Goal: Transaction & Acquisition: Purchase product/service

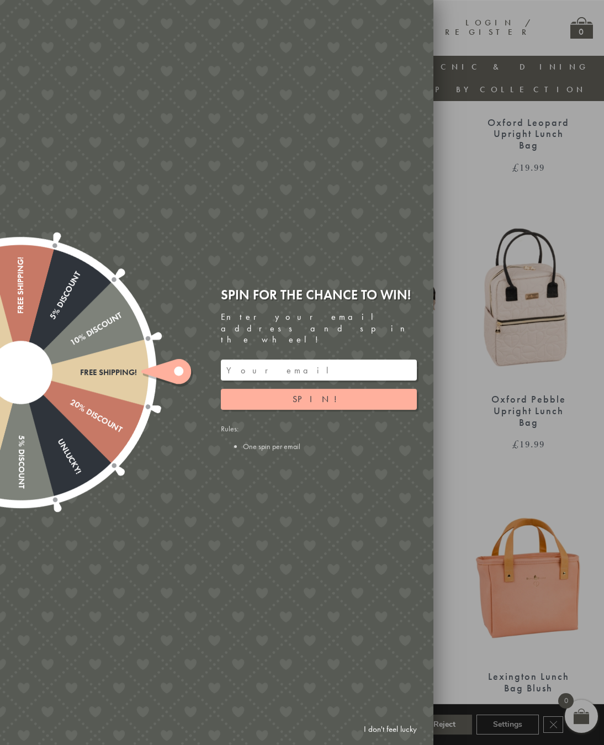
scroll to position [570, 0]
click at [478, 455] on div at bounding box center [302, 372] width 604 height 745
click at [387, 739] on link "I don't feel lucky" at bounding box center [390, 729] width 64 height 20
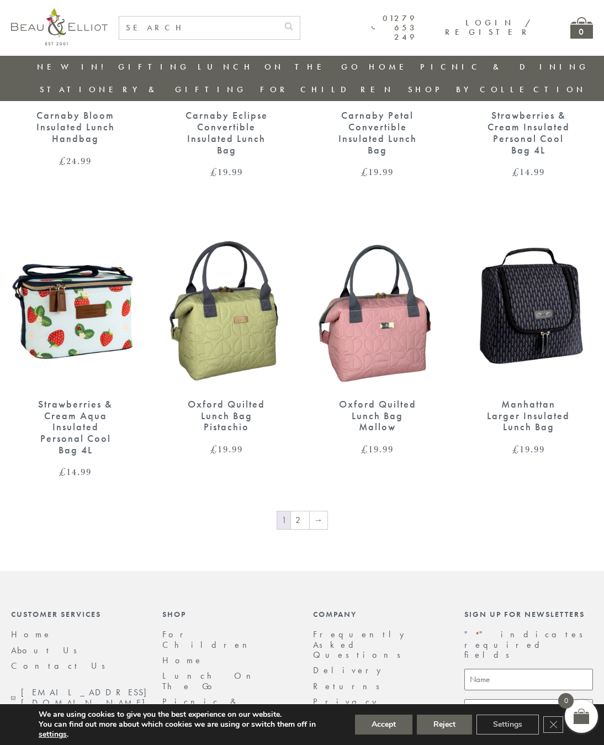
scroll to position [1420, 0]
click at [319, 511] on link "→" at bounding box center [319, 520] width 18 height 18
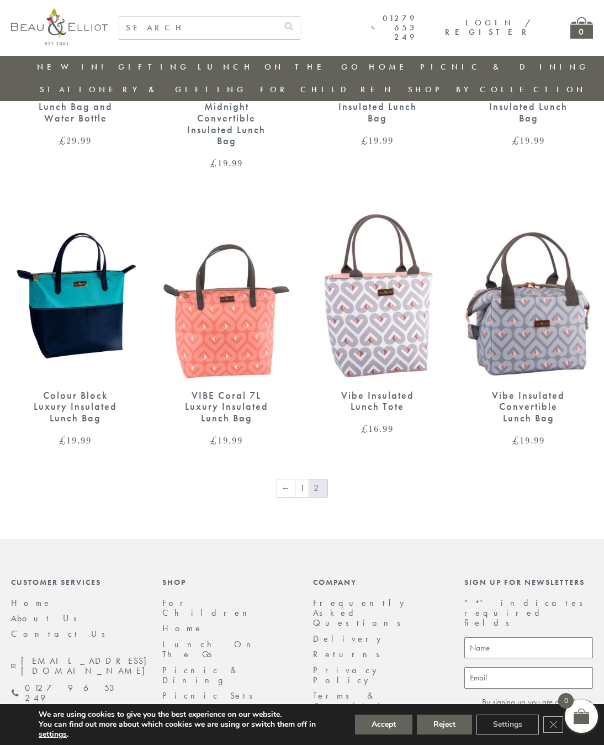
scroll to position [1209, 0]
click at [302, 479] on link "1" at bounding box center [301, 488] width 13 height 18
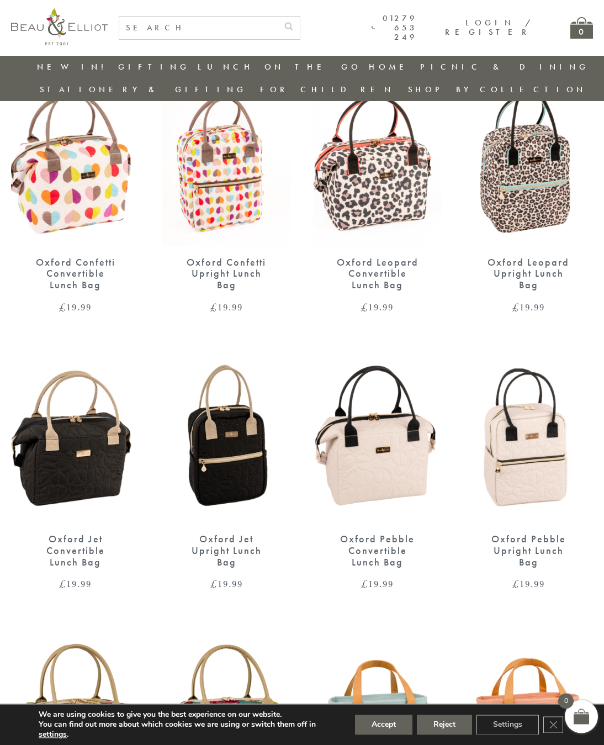
scroll to position [431, 0]
click at [246, 533] on div "Oxford Jet Upright Lunch Bag" at bounding box center [227, 550] width 91 height 34
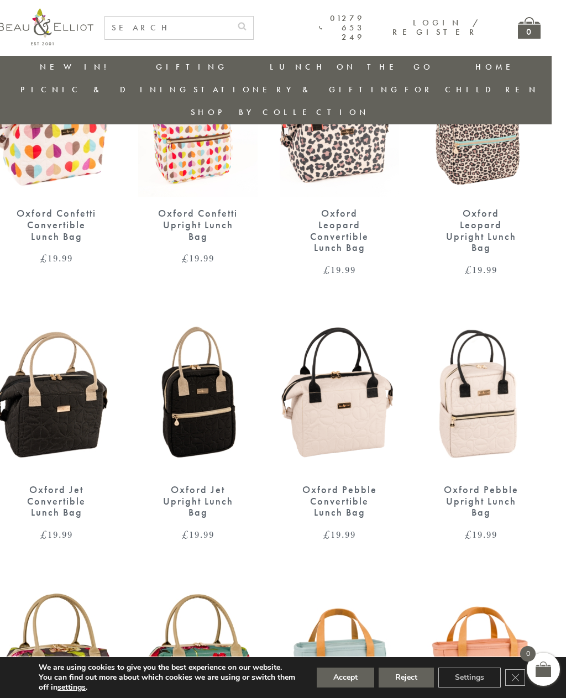
click at [73, 393] on img at bounding box center [56, 396] width 119 height 154
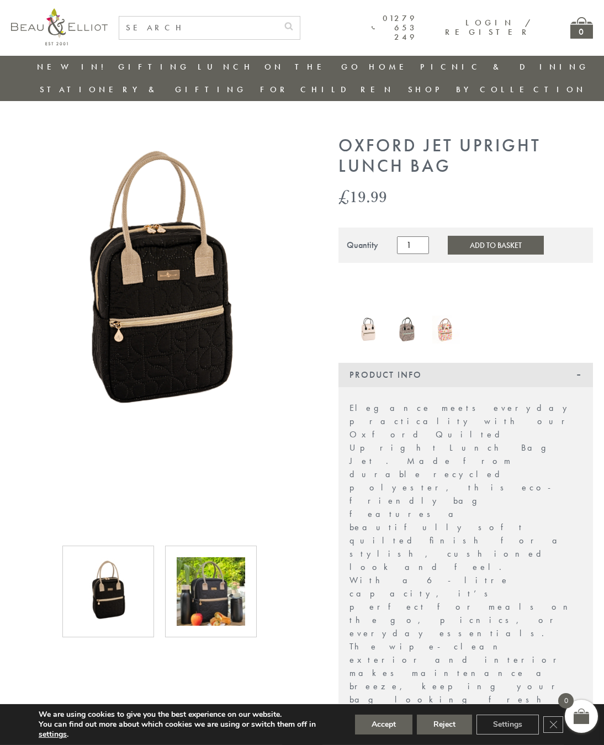
click at [218, 588] on img at bounding box center [211, 591] width 68 height 68
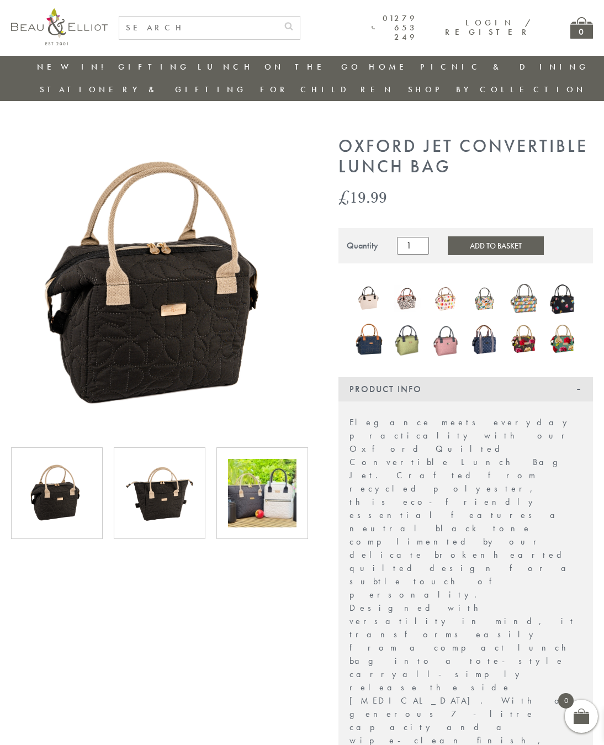
scroll to position [4, 0]
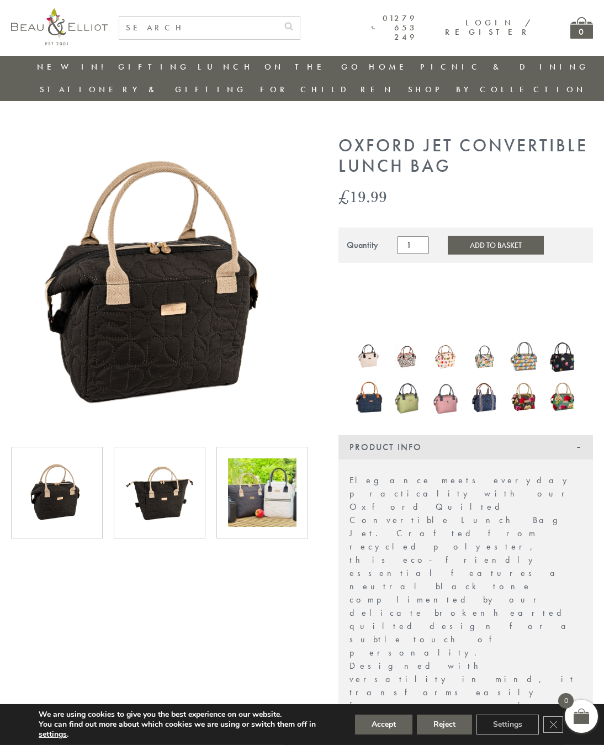
click at [172, 486] on img at bounding box center [159, 492] width 68 height 68
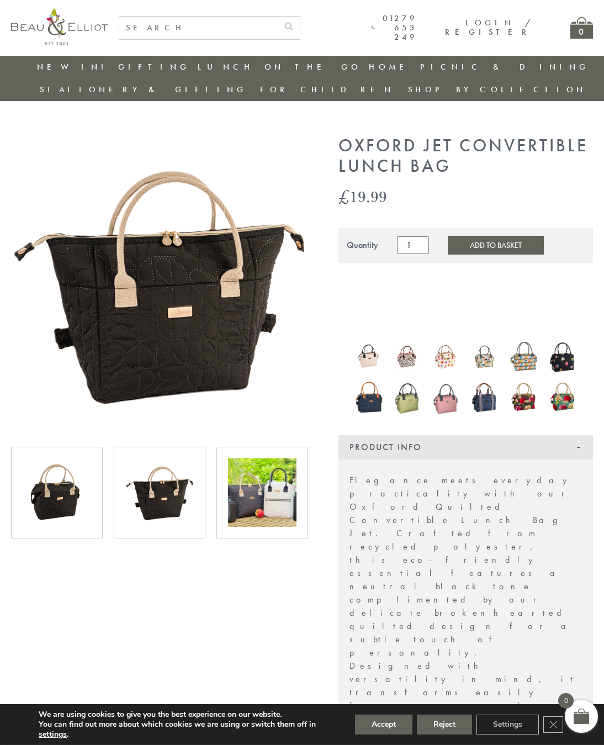
click at [273, 470] on img at bounding box center [262, 492] width 68 height 68
